Goal: Contribute content: Add original content to the website for others to see

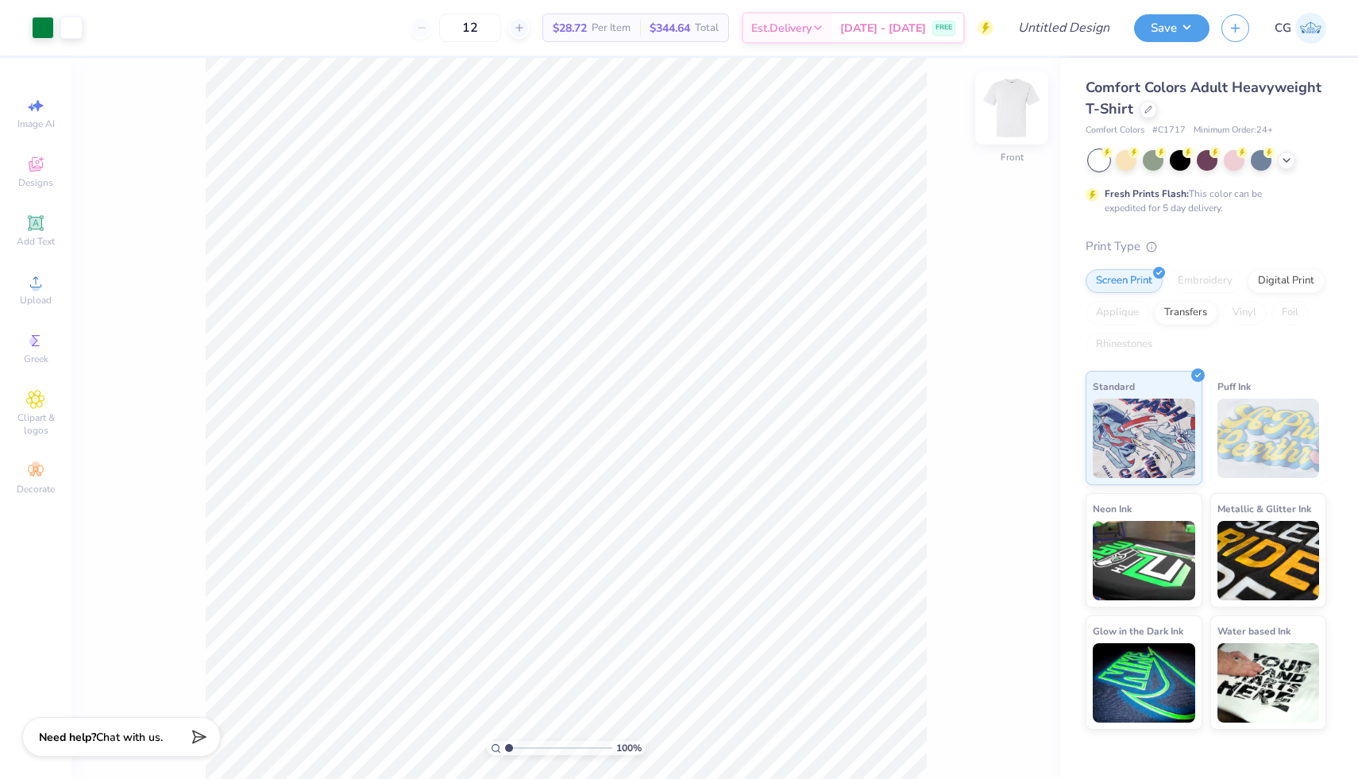
click at [1000, 106] on img at bounding box center [1012, 108] width 64 height 64
click at [1017, 107] on img at bounding box center [1012, 108] width 64 height 64
click at [35, 30] on div at bounding box center [43, 26] width 22 height 22
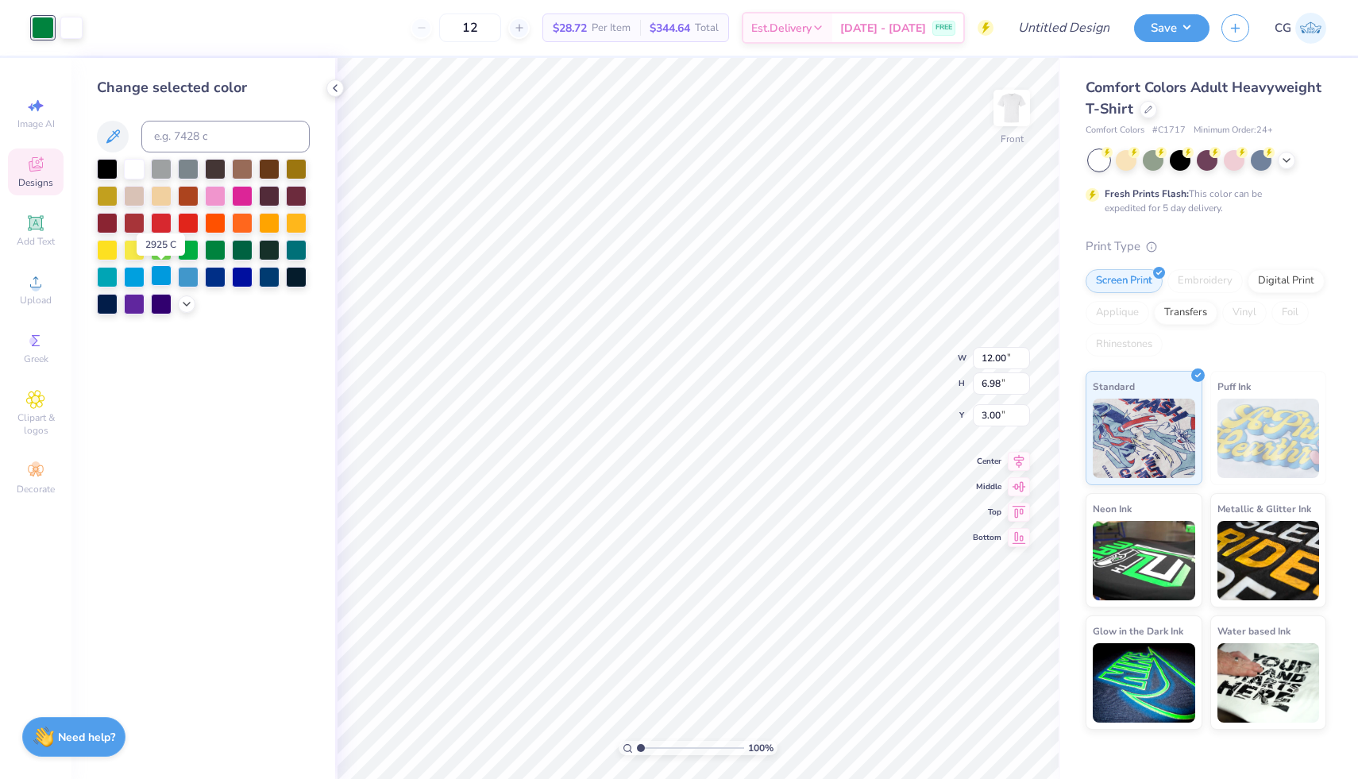
click at [164, 271] on div at bounding box center [161, 275] width 21 height 21
click at [1009, 107] on img at bounding box center [1012, 108] width 64 height 64
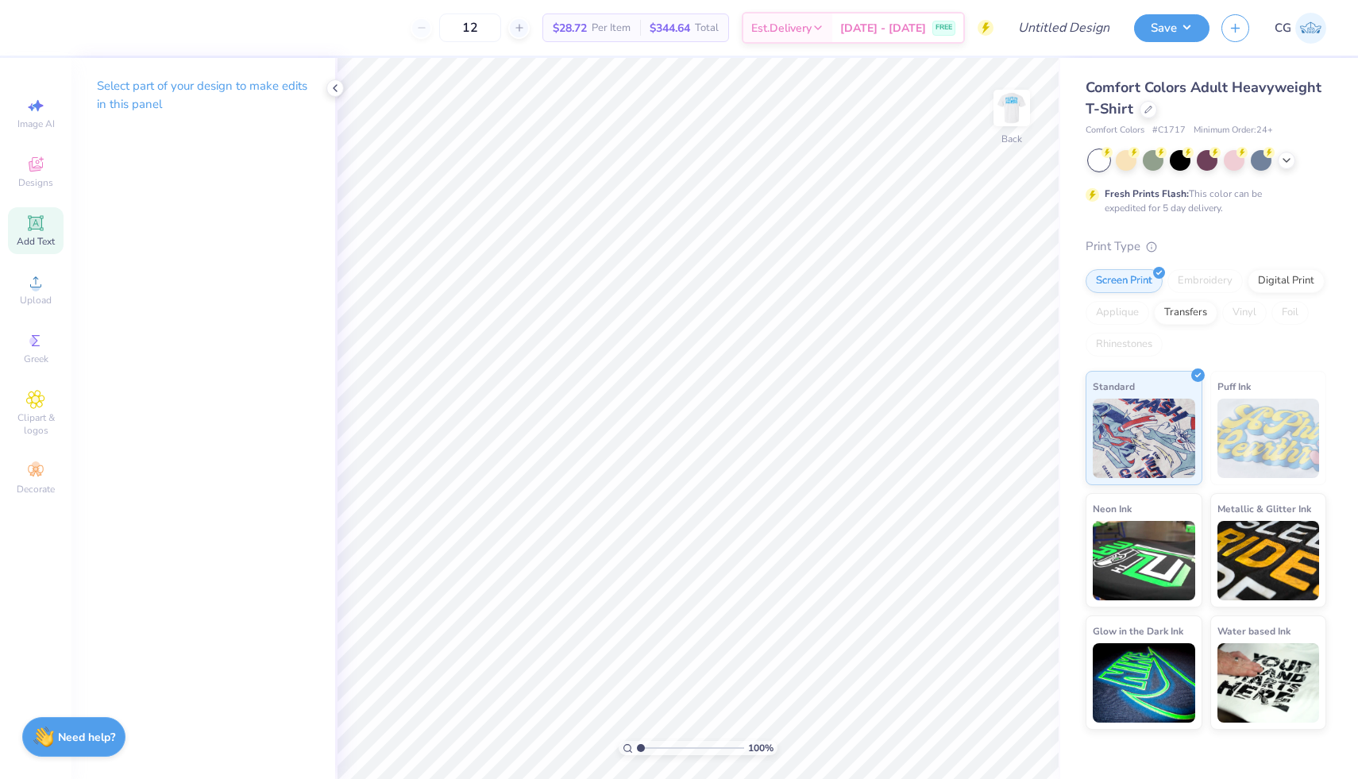
click at [39, 231] on icon at bounding box center [35, 223] width 19 height 19
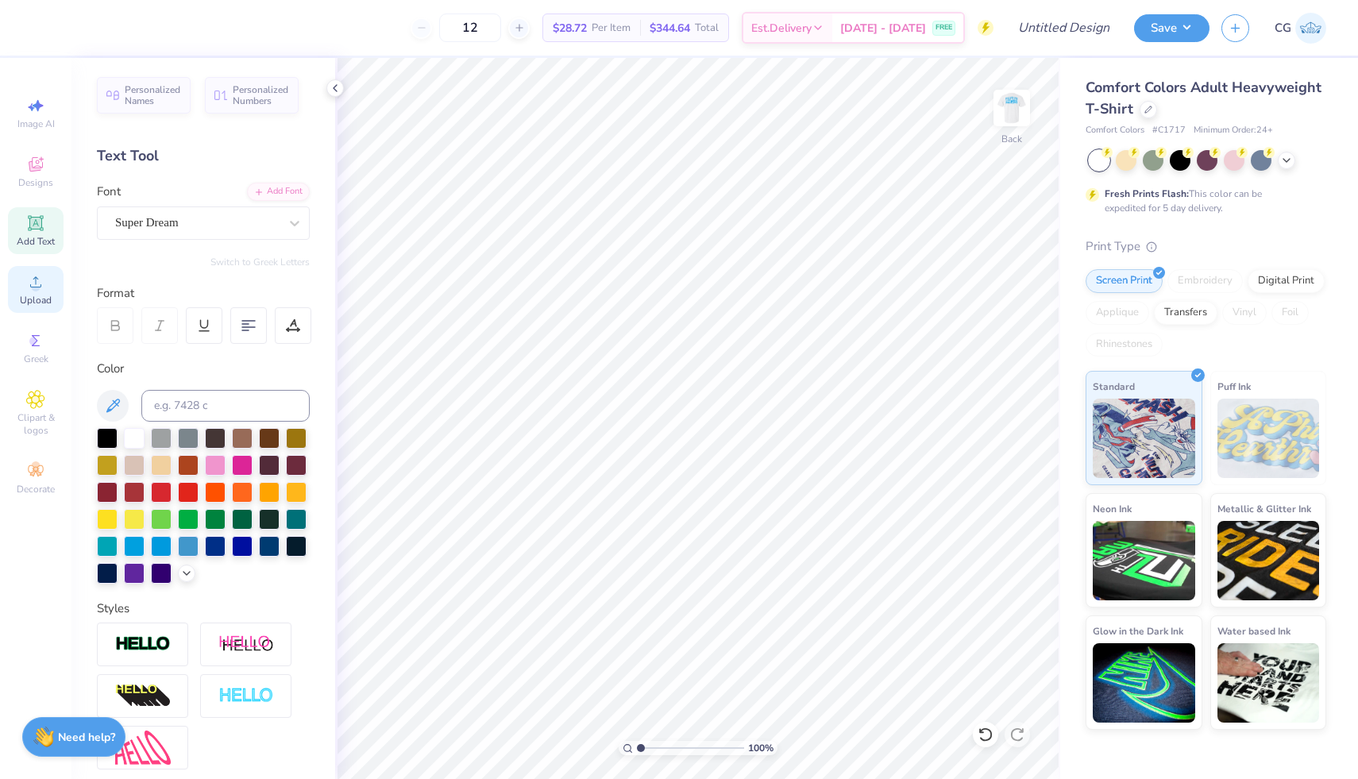
click at [42, 287] on icon at bounding box center [35, 281] width 19 height 19
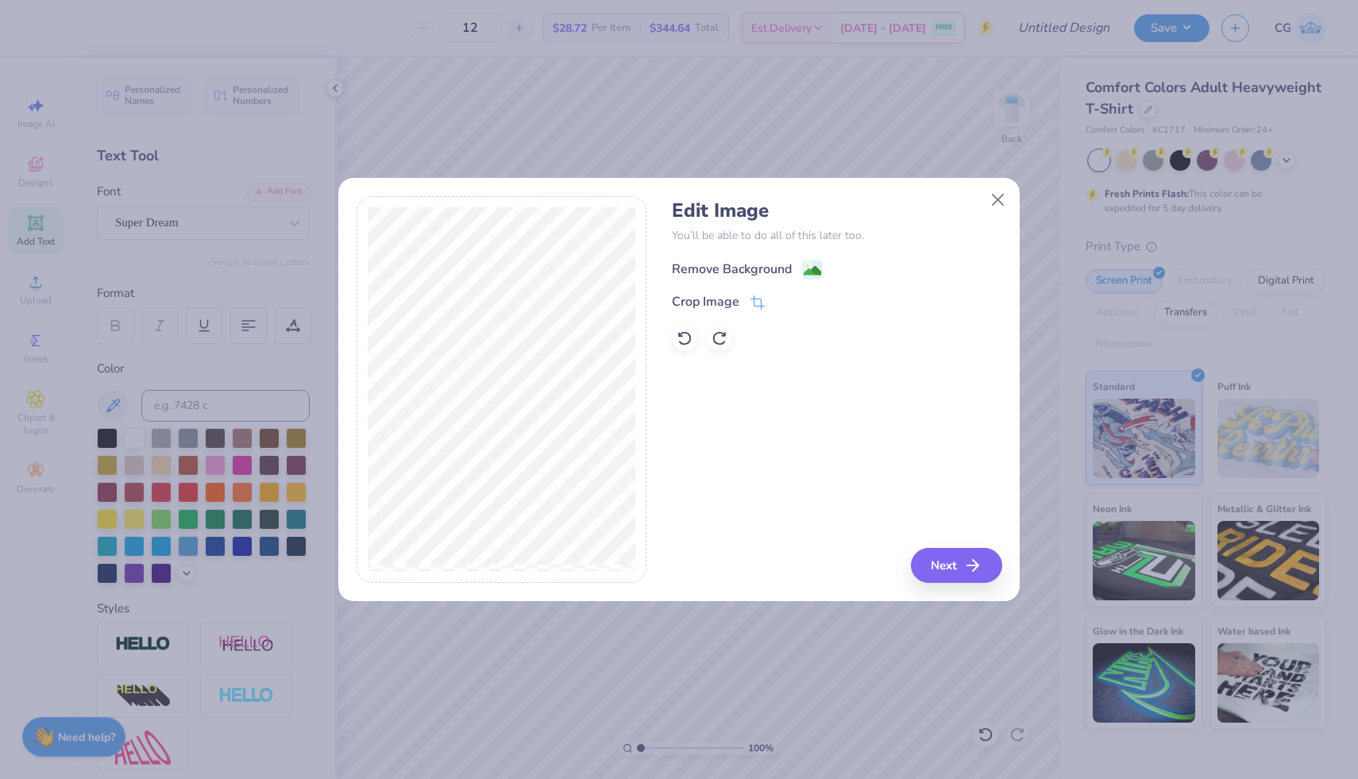
click at [808, 272] on image at bounding box center [812, 270] width 17 height 17
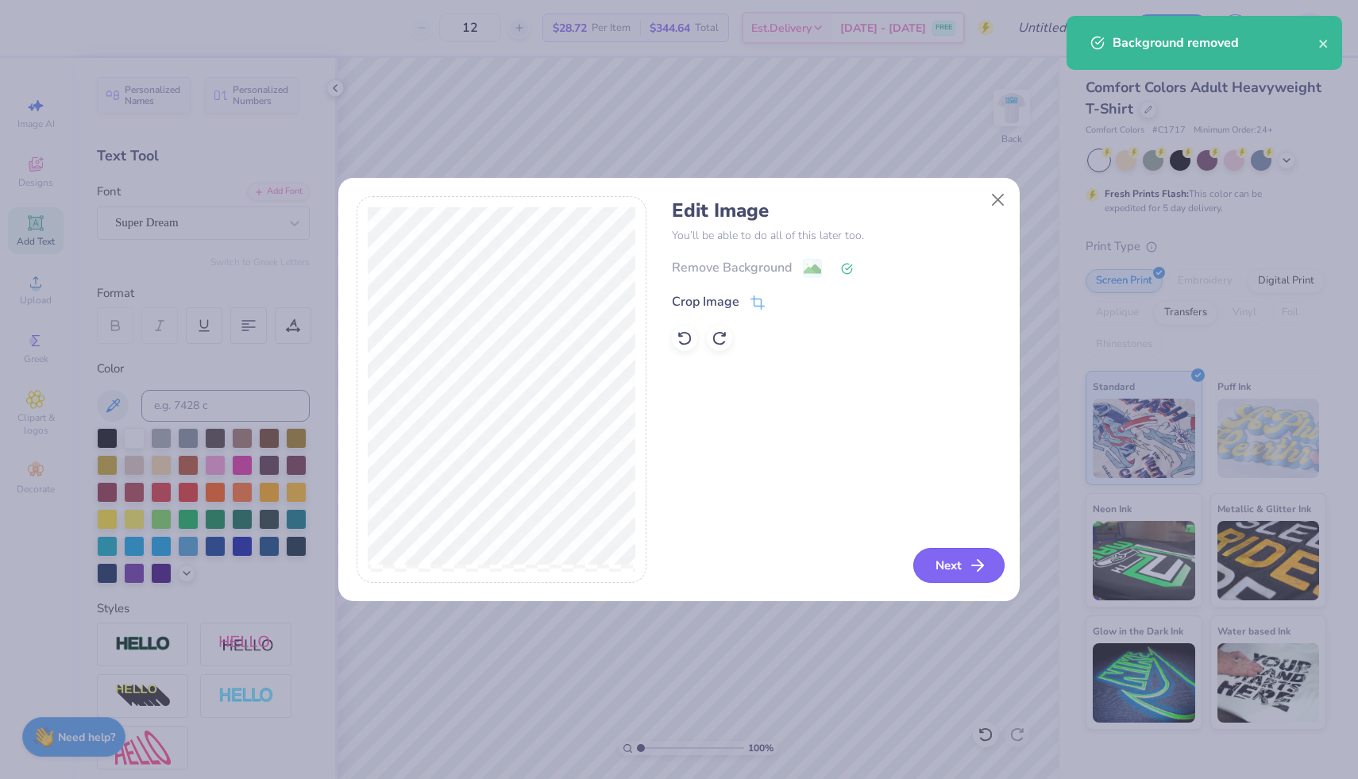
click at [962, 566] on button "Next" at bounding box center [958, 565] width 91 height 35
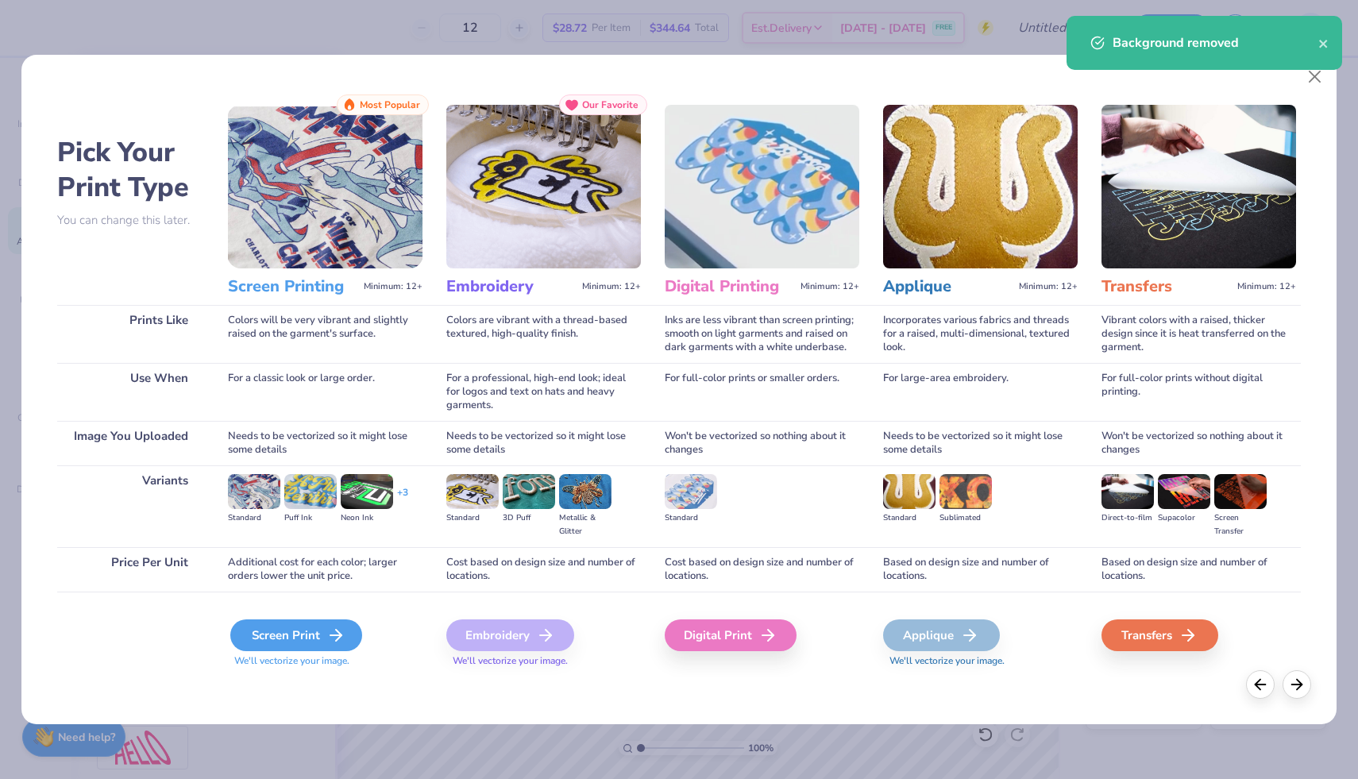
click at [342, 626] on icon at bounding box center [335, 635] width 19 height 19
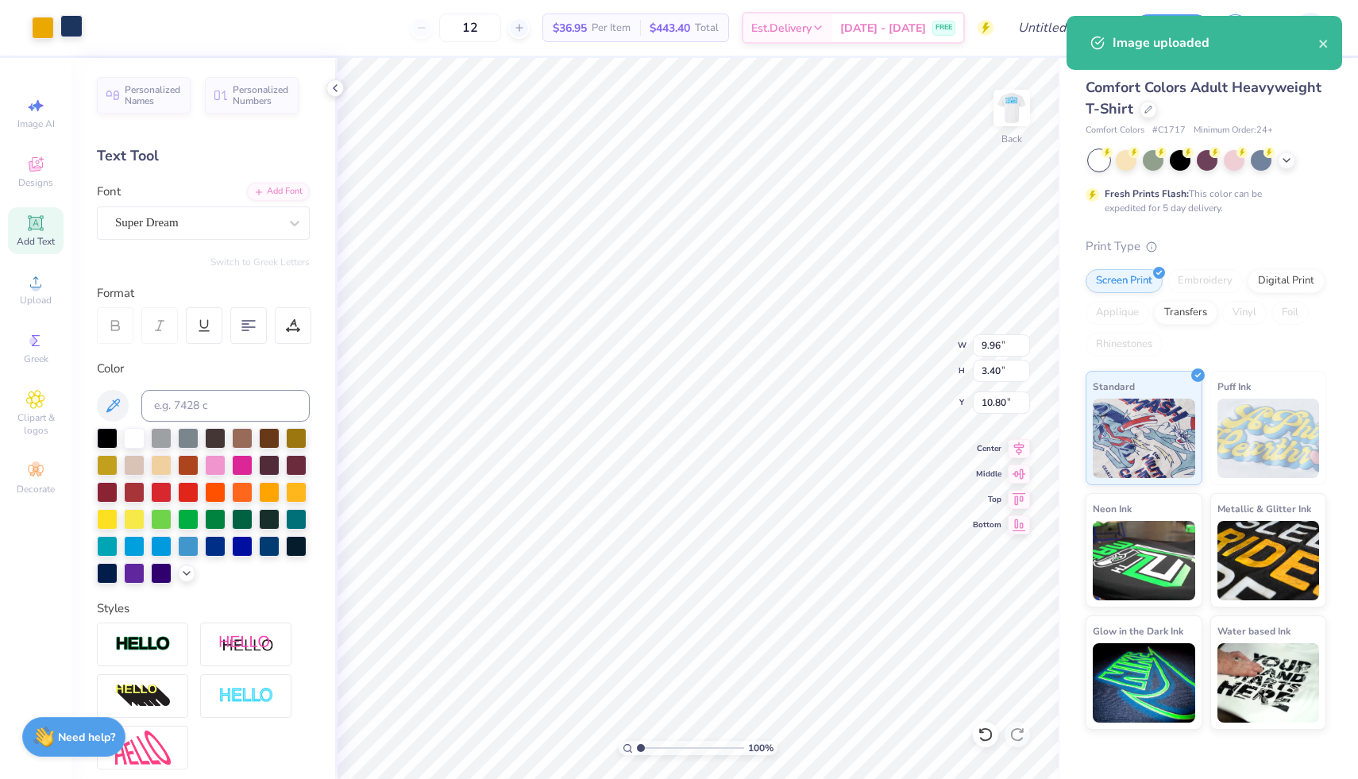
click at [72, 25] on div at bounding box center [71, 26] width 22 height 22
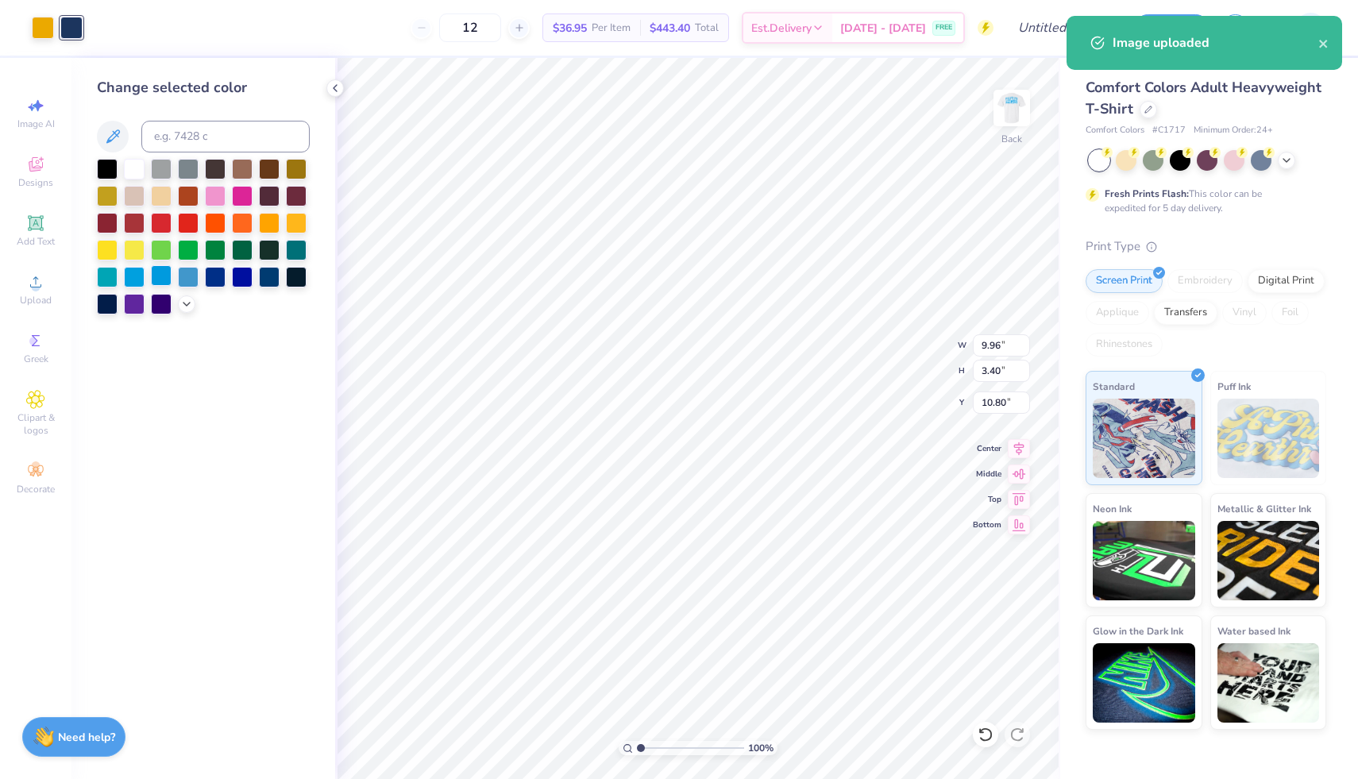
click at [160, 273] on div at bounding box center [161, 275] width 21 height 21
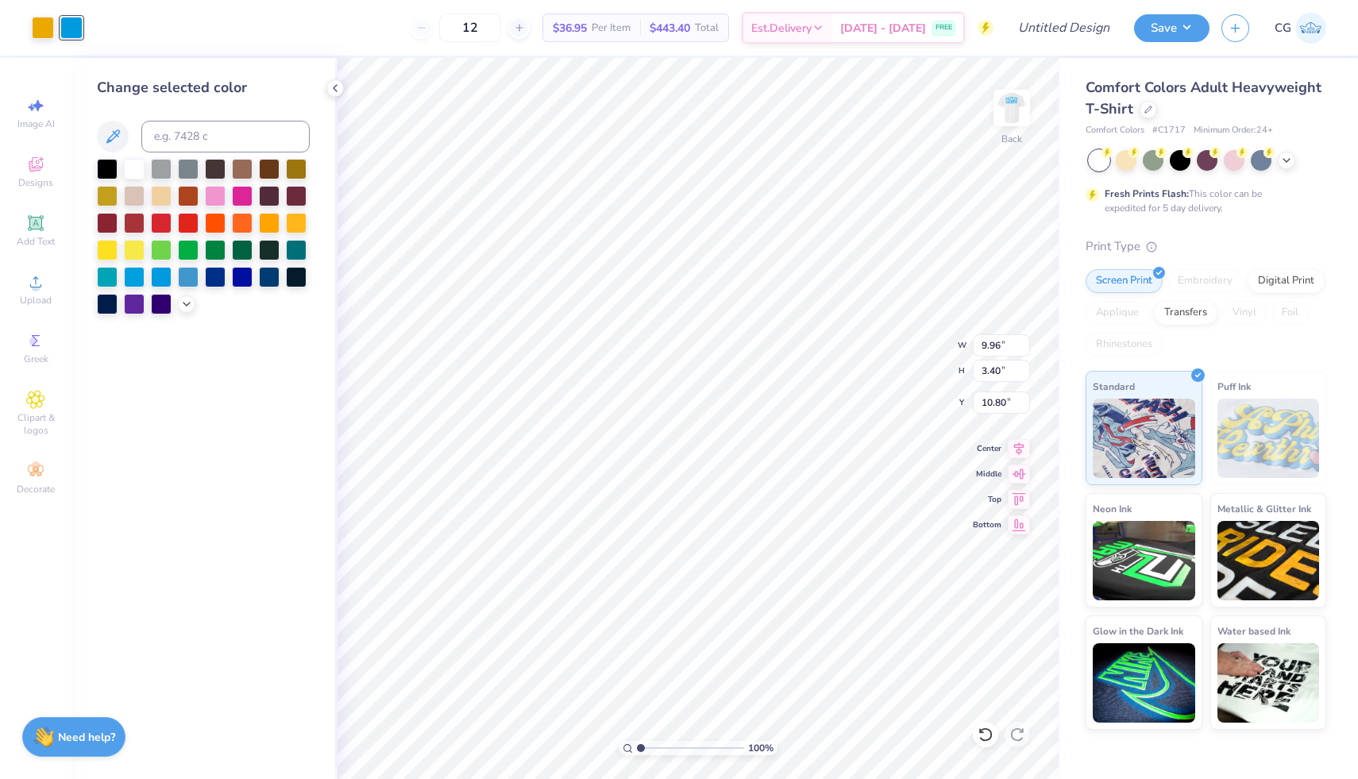
drag, startPoint x: 1018, startPoint y: 99, endPoint x: 451, endPoint y: 2, distance: 575.4
click at [1018, 99] on img at bounding box center [1012, 108] width 32 height 32
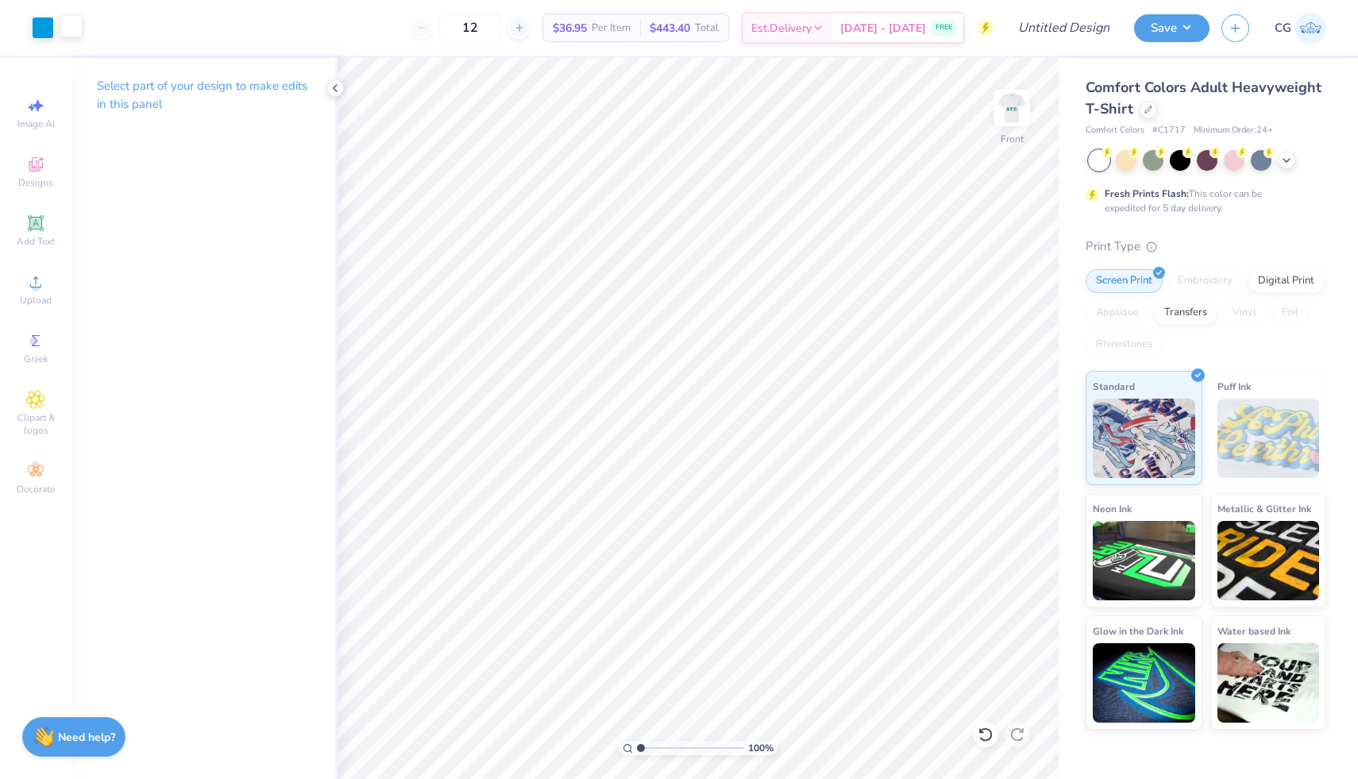
click at [64, 28] on div at bounding box center [71, 26] width 22 height 22
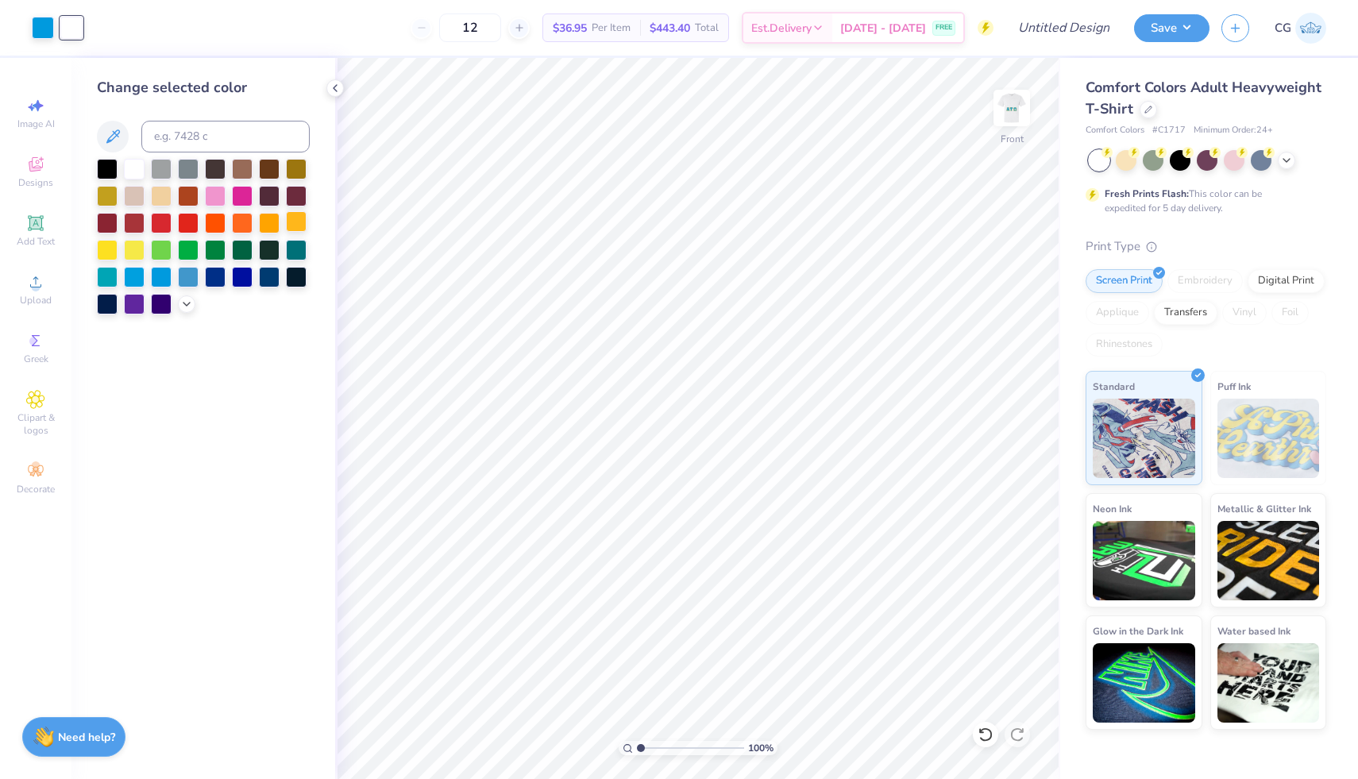
click at [293, 217] on div at bounding box center [296, 221] width 21 height 21
click at [1010, 109] on img at bounding box center [1012, 108] width 64 height 64
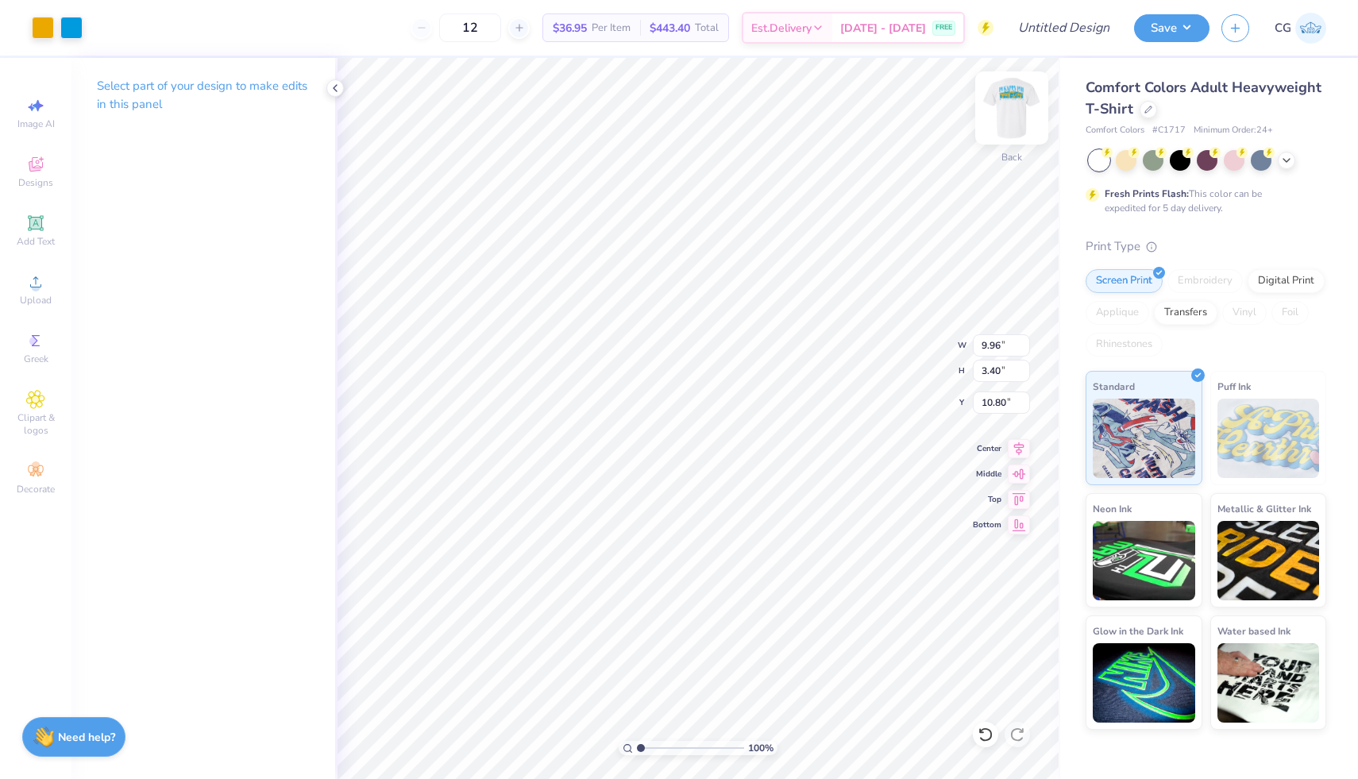
type input "6.48"
type input "2.21"
type input "3.00"
click at [1020, 106] on img at bounding box center [1012, 108] width 64 height 64
click at [1012, 98] on img at bounding box center [1012, 108] width 64 height 64
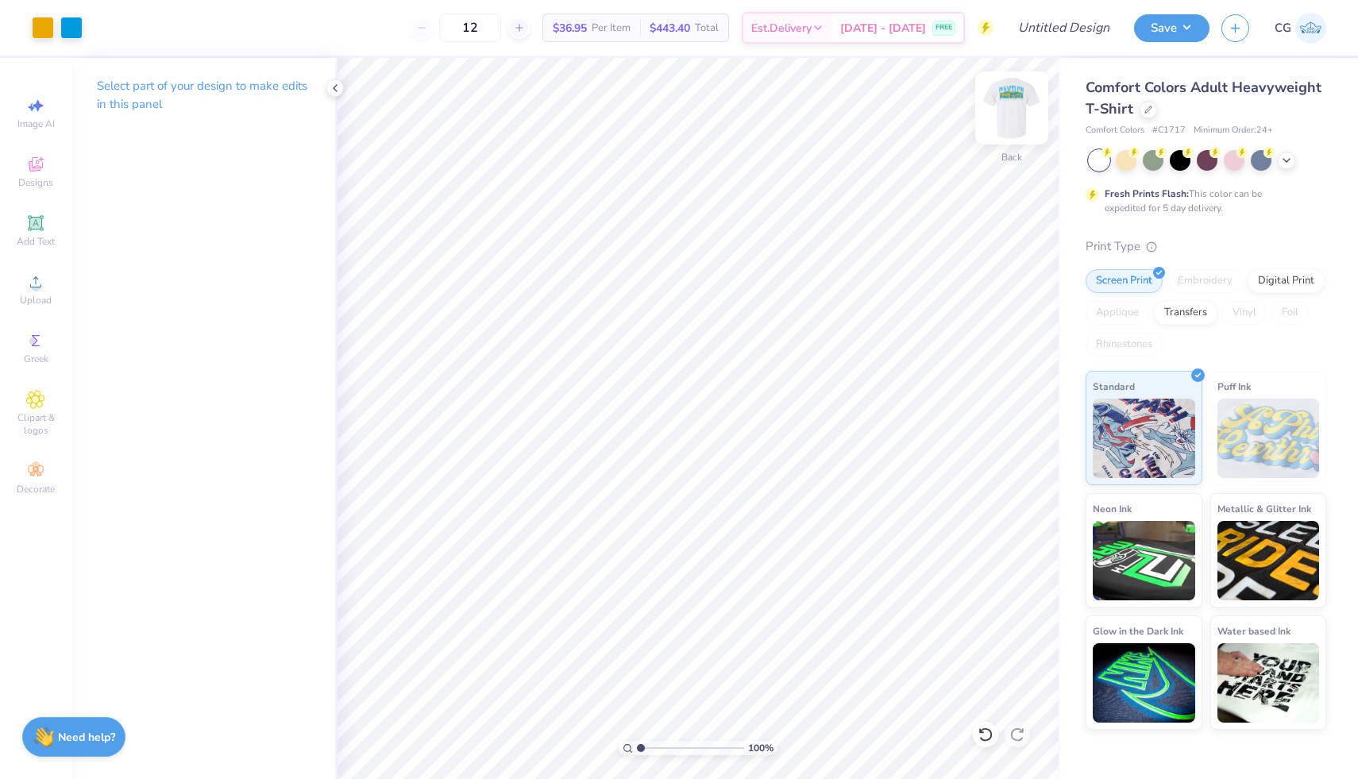
click at [1012, 99] on img at bounding box center [1012, 108] width 64 height 64
click at [1013, 102] on img at bounding box center [1012, 108] width 64 height 64
click at [1179, 24] on button "Save" at bounding box center [1171, 26] width 75 height 28
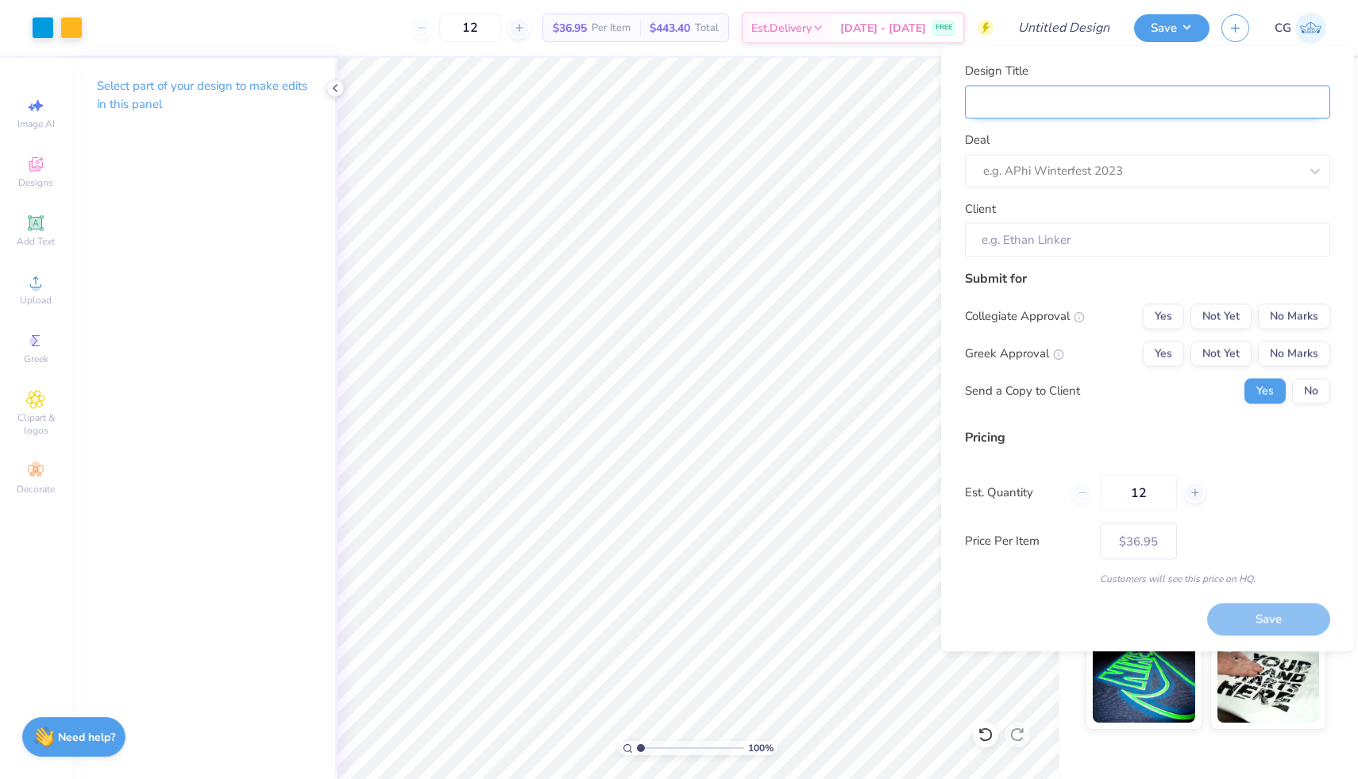
click at [1098, 108] on input "Design Title" at bounding box center [1147, 102] width 365 height 34
type input "A"
type input "AT"
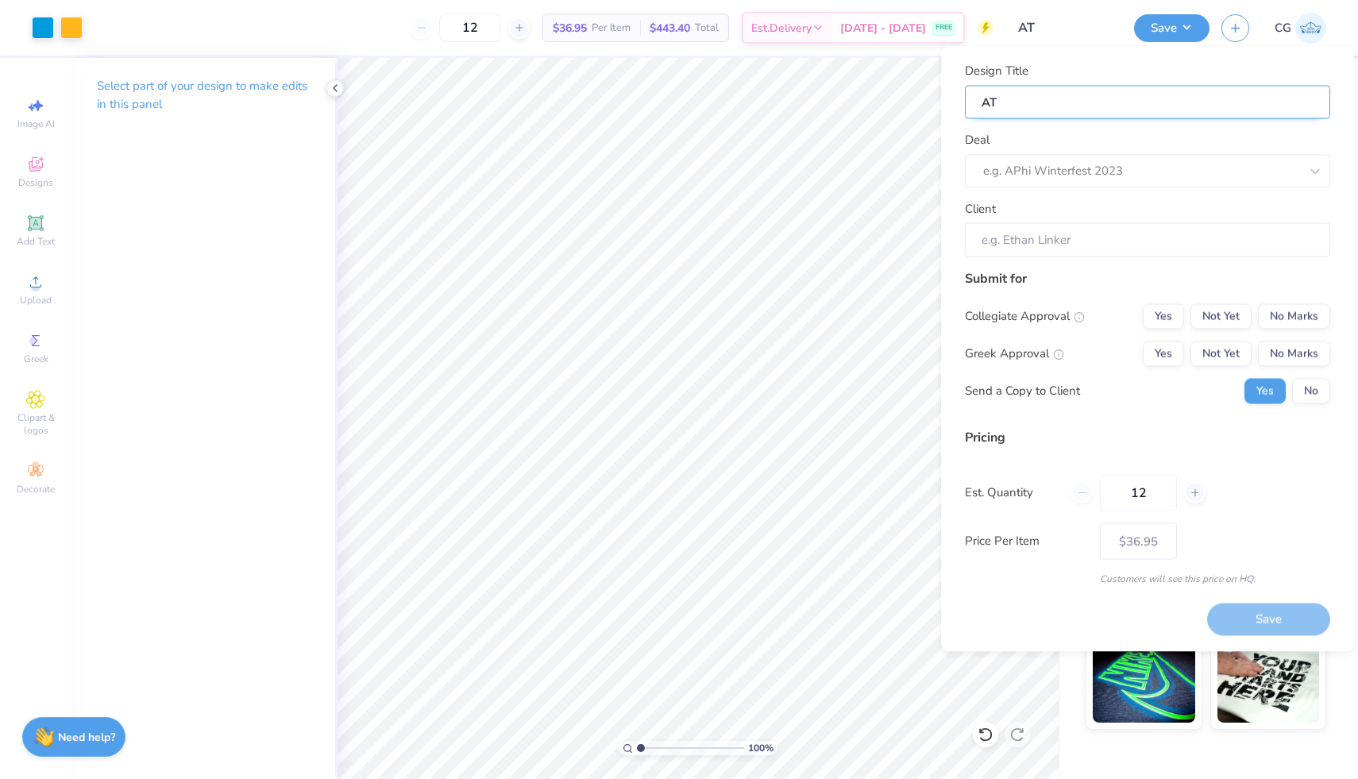
type input "ATO"
type input "ATO F"
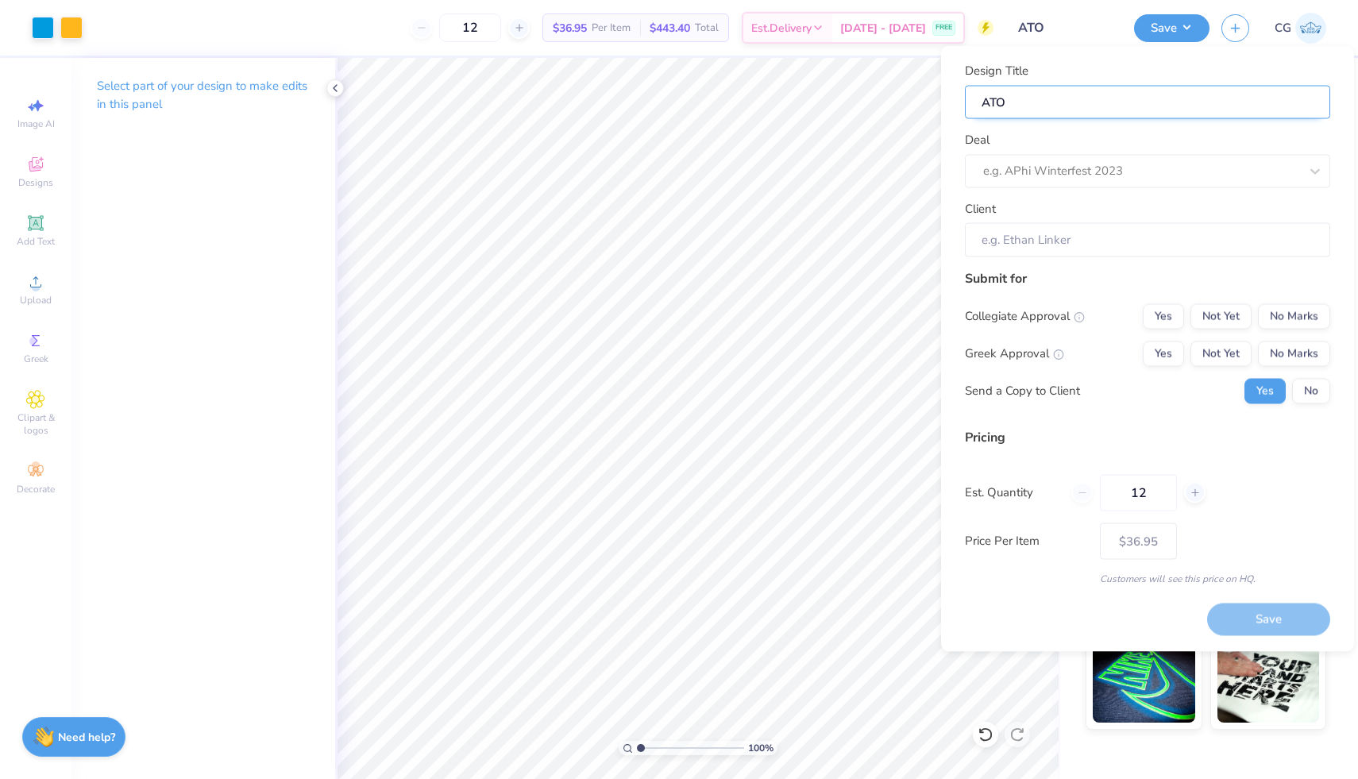
type input "ATO F"
type input "ATO Fa"
type input "ATO Fal"
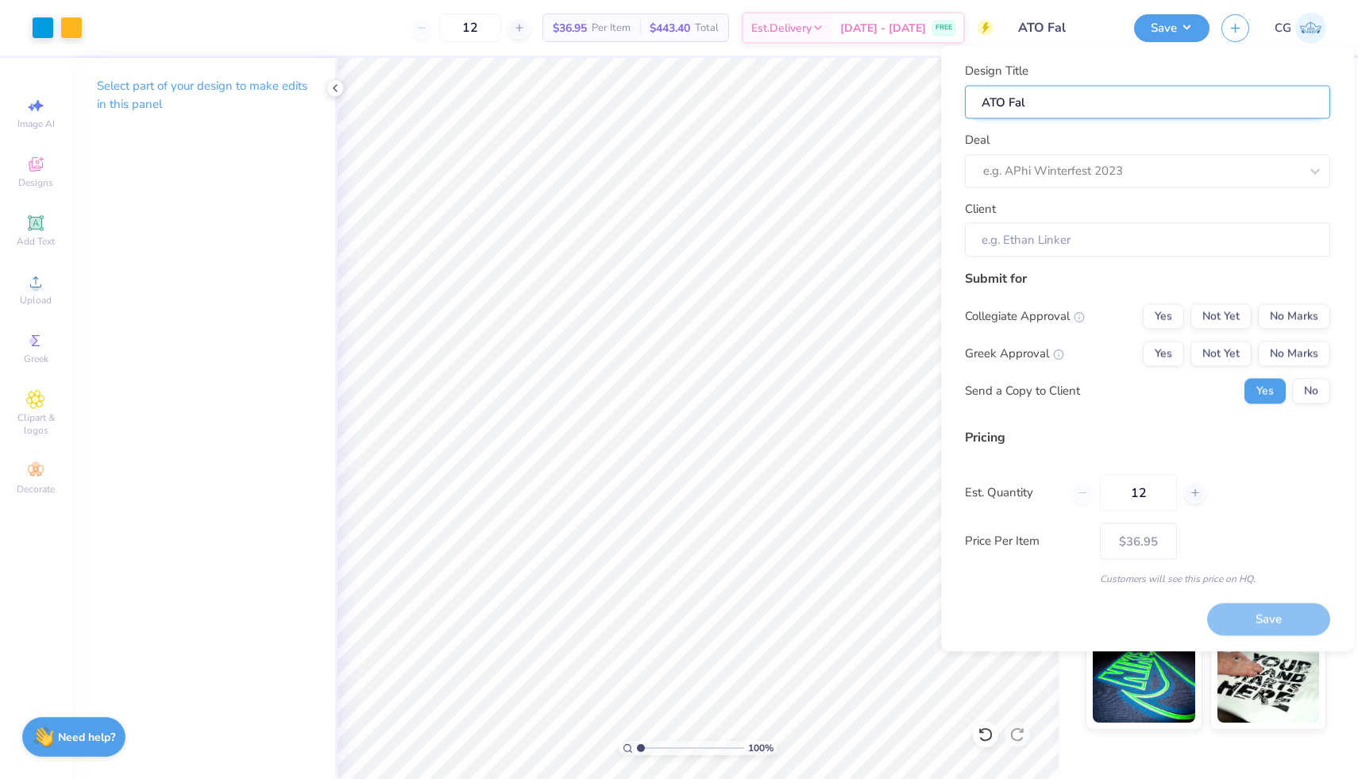
type input "ATO Fall"
type input "ATO Fall m"
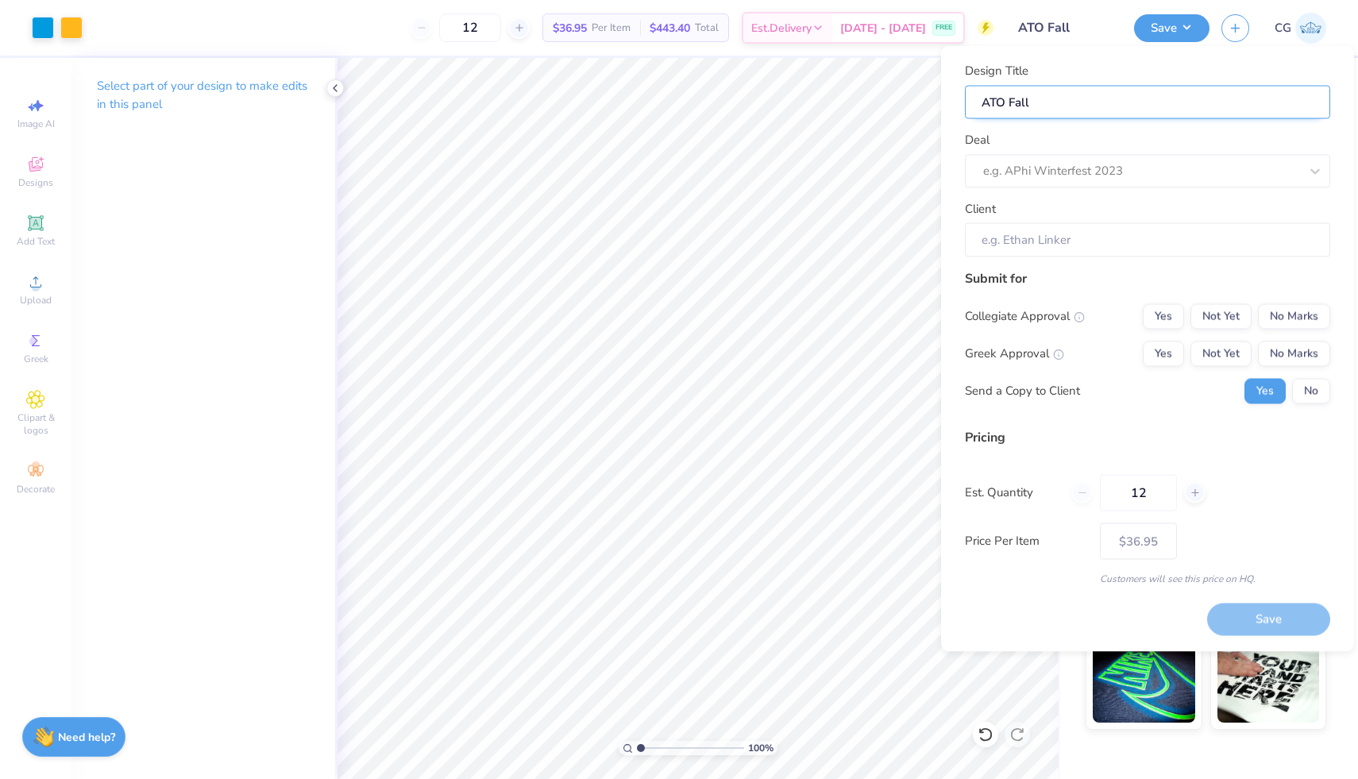
type input "ATO Fall m"
type input "ATO Fall me"
type input "ATO Fall mer"
type input "ATO Fall merc"
type input "ATO Fall merch"
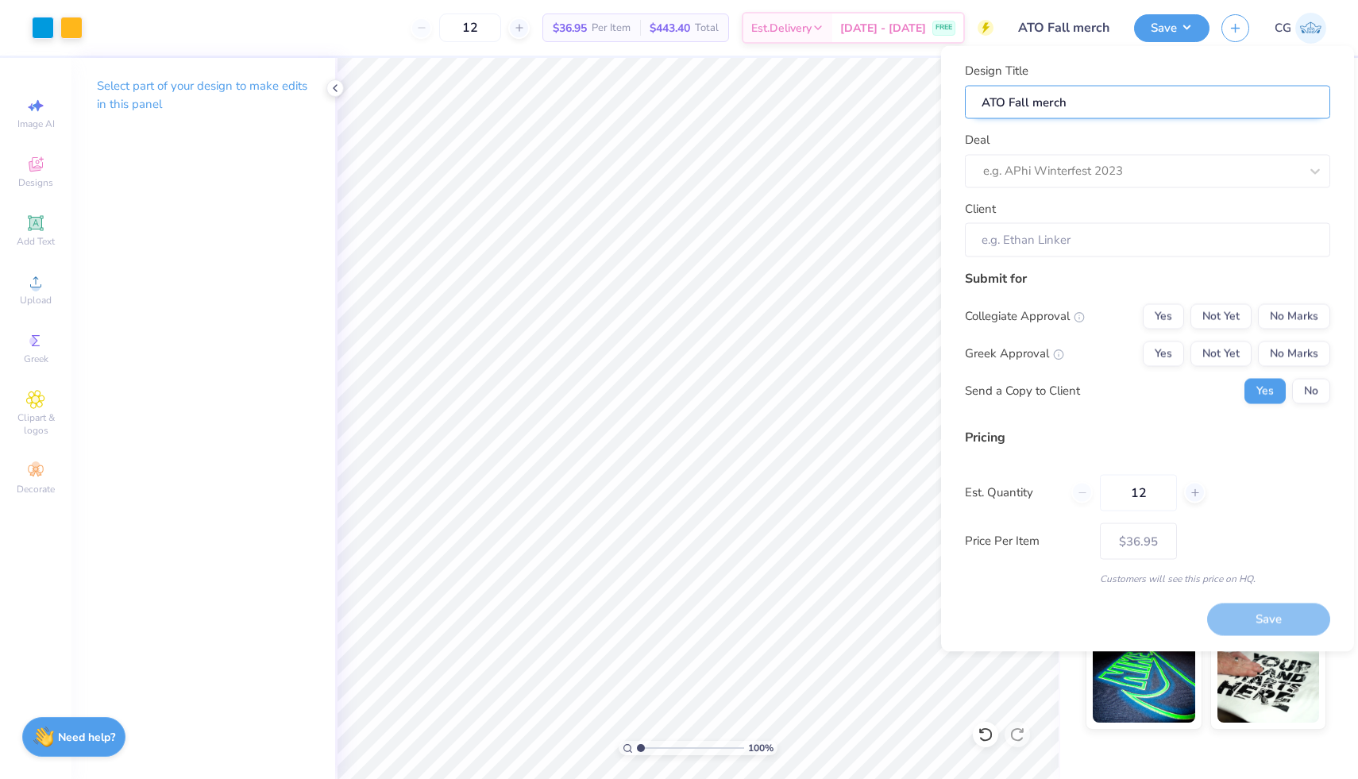
type input "ATO Fall merch?"
click at [1129, 177] on div at bounding box center [1141, 170] width 316 height 21
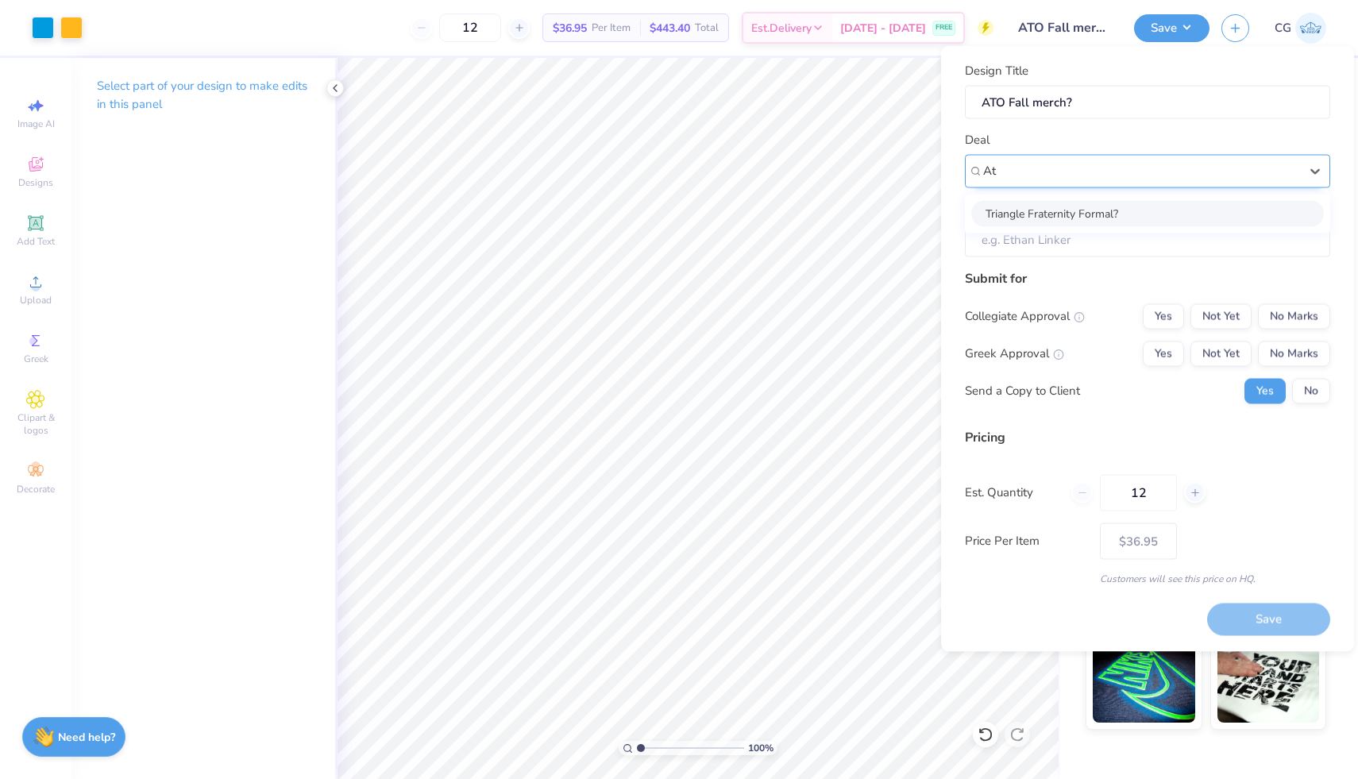
type input "A"
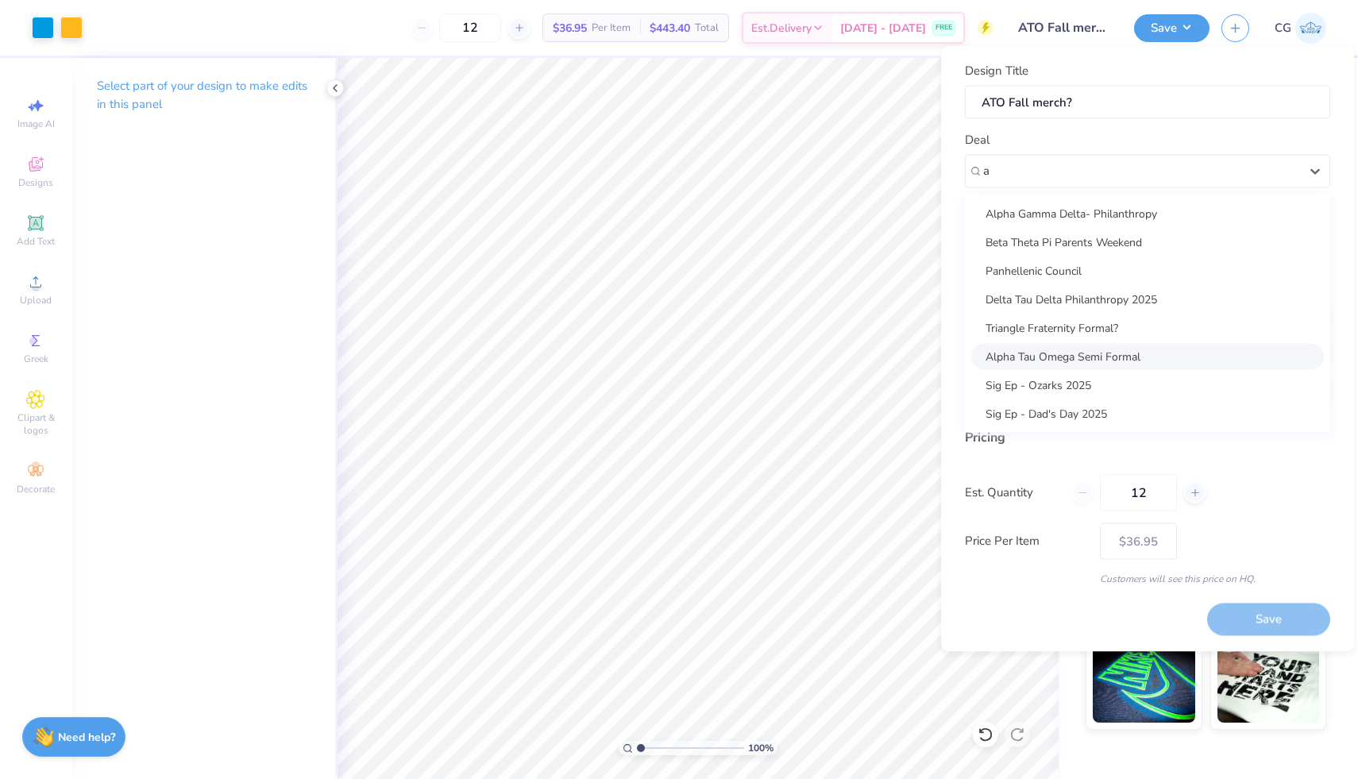
scroll to position [87, 0]
type input "a"
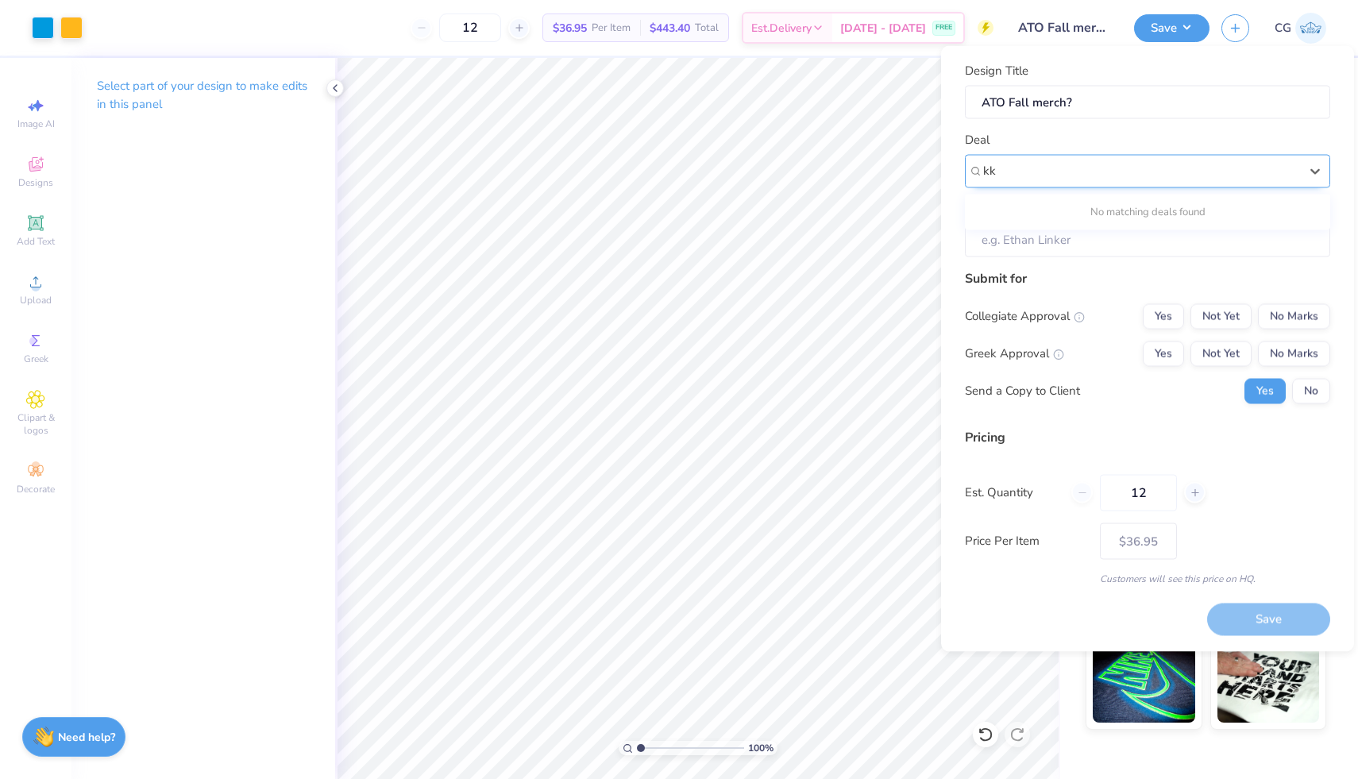
type input "k"
type input "K"
click at [1052, 171] on div at bounding box center [1141, 170] width 316 height 21
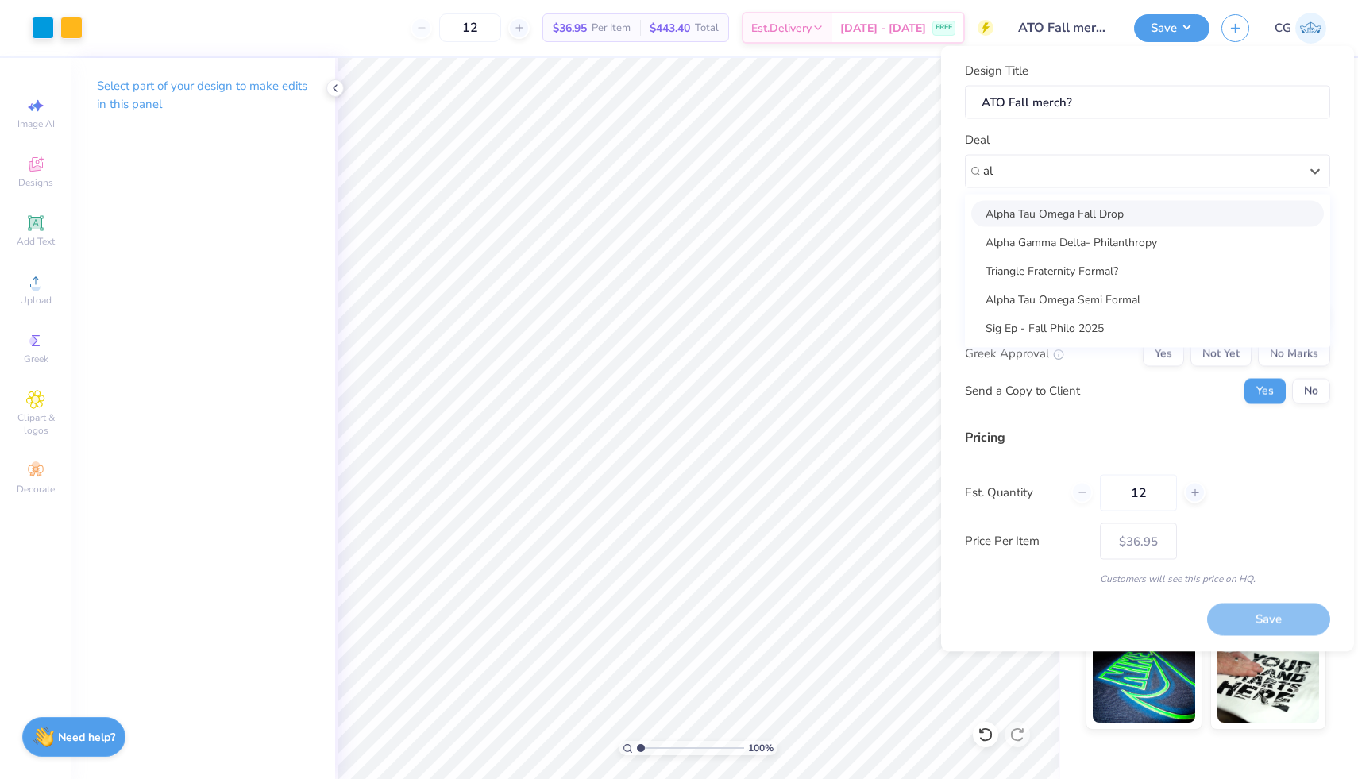
click at [1080, 203] on div "Alpha Tau Omega Fall Drop" at bounding box center [1147, 213] width 353 height 26
type input "al"
type input "Max Pawl"
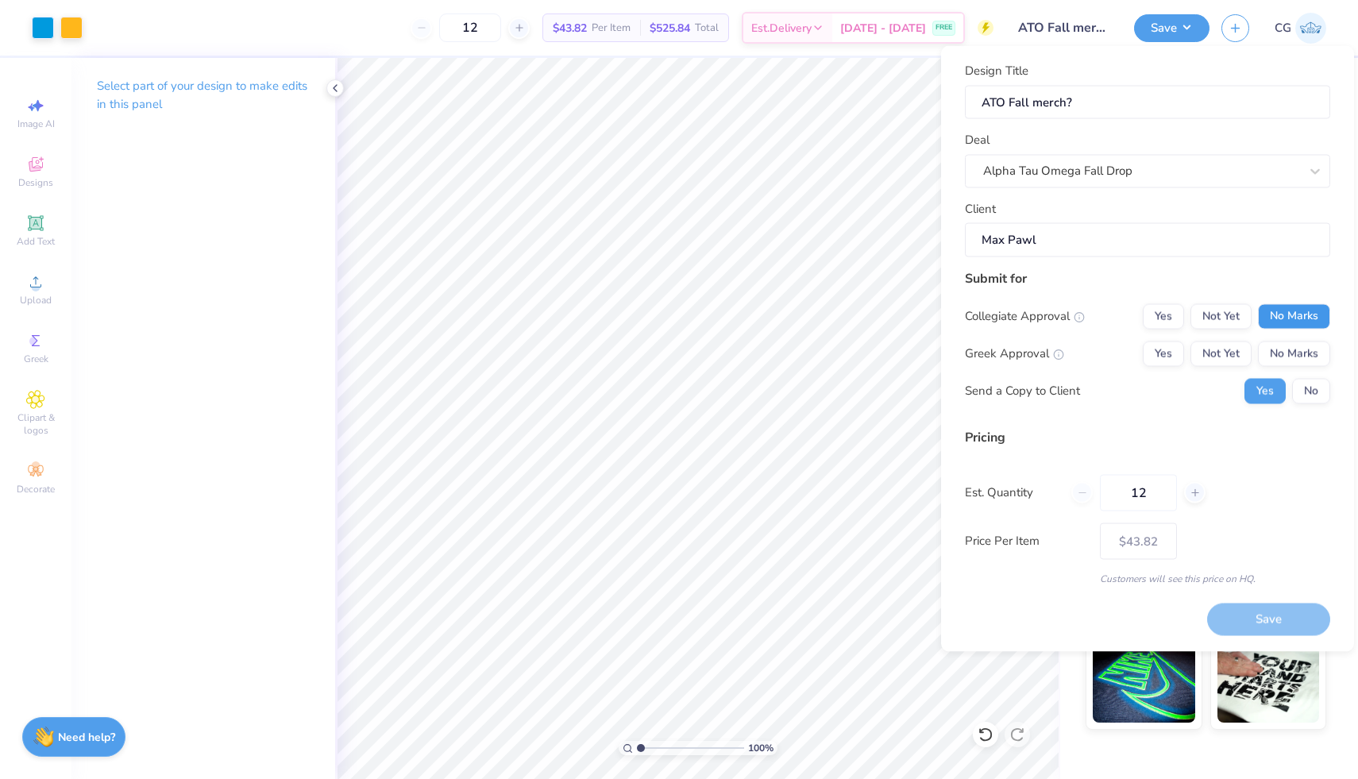
click at [1288, 319] on button "No Marks" at bounding box center [1294, 315] width 72 height 25
click at [1215, 355] on button "Not Yet" at bounding box center [1221, 353] width 61 height 25
click at [1312, 390] on button "No" at bounding box center [1311, 390] width 38 height 25
click at [1245, 622] on button "Save" at bounding box center [1268, 620] width 123 height 33
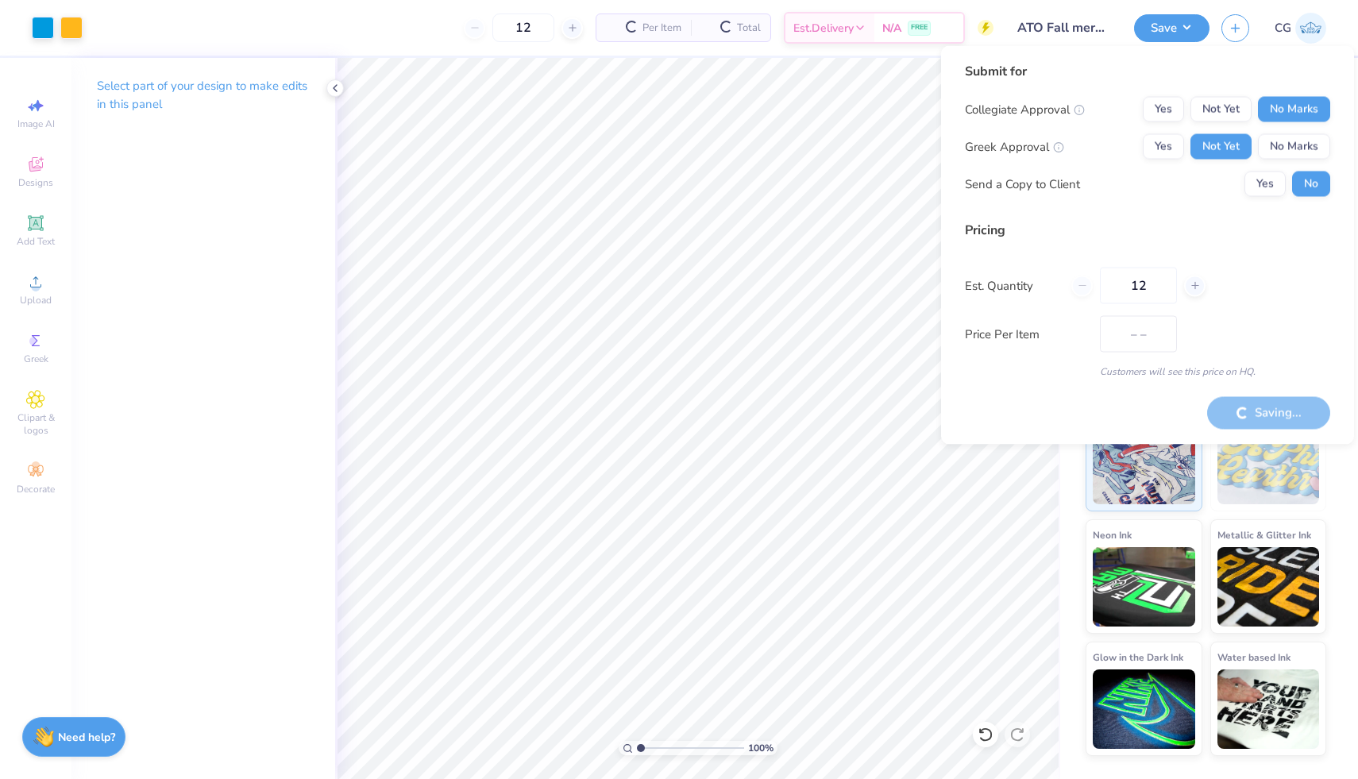
type input "$43.82"
